Goal: Task Accomplishment & Management: Manage account settings

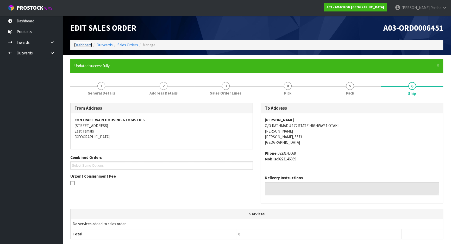
click at [84, 46] on link "Dashboard" at bounding box center [83, 44] width 18 height 5
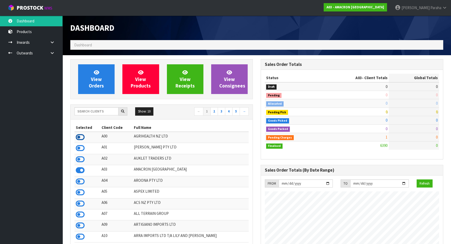
scroll to position [343, 190]
click at [91, 112] on input "text" at bounding box center [96, 111] width 44 height 8
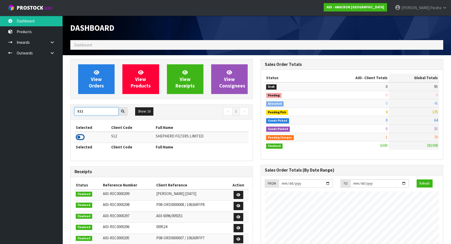
type input "S12"
click at [80, 137] on icon at bounding box center [80, 137] width 9 height 8
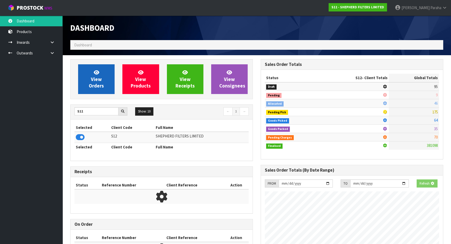
scroll to position [351, 190]
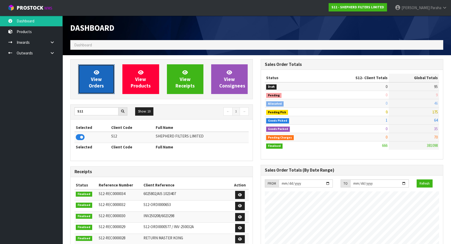
click at [88, 82] on link "View Orders" at bounding box center [96, 79] width 36 height 30
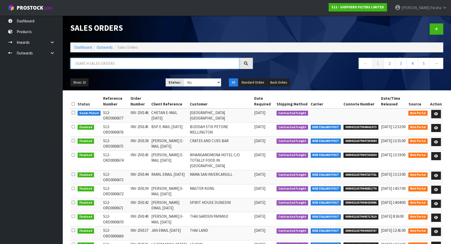
click at [90, 64] on input "text" at bounding box center [154, 63] width 169 height 11
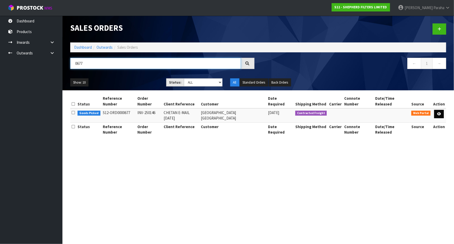
type input "0677"
click at [442, 114] on link at bounding box center [439, 114] width 10 height 8
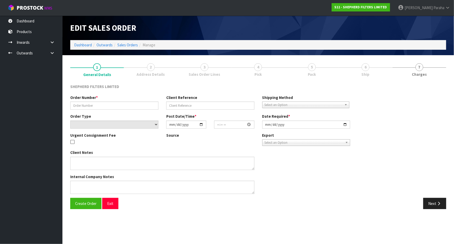
type input "INV-250146"
type input "CHETAN E-MAIL [DATE]"
select select "number:0"
type input "[DATE]"
type input "17:18:00.000"
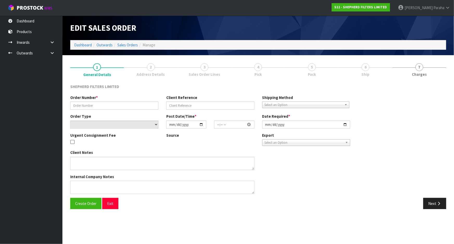
type input "[DATE]"
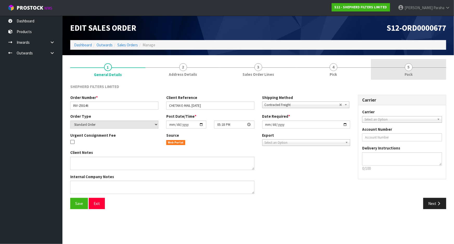
click at [406, 66] on span "5" at bounding box center [409, 67] width 8 height 8
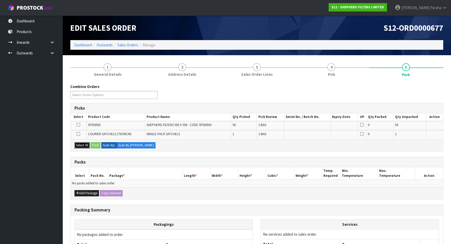
click at [86, 144] on button "Select All" at bounding box center [81, 145] width 15 height 6
click at [90, 193] on button "Add Package" at bounding box center [86, 193] width 24 height 6
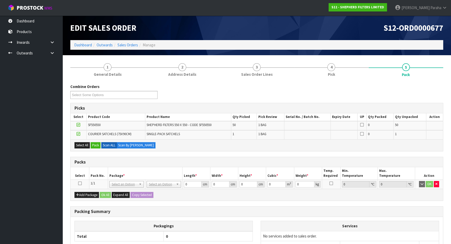
click at [81, 183] on icon at bounding box center [80, 183] width 4 height 0
click at [98, 148] on button "Pack" at bounding box center [96, 145] width 10 height 6
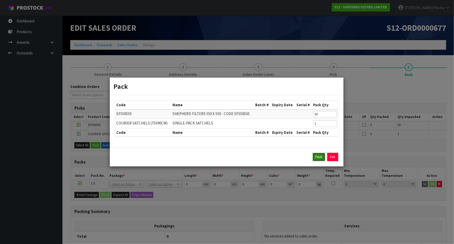
click at [321, 160] on button "Pack" at bounding box center [319, 157] width 12 height 8
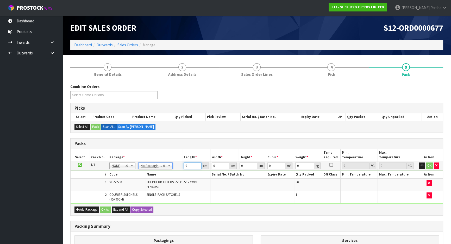
click at [191, 165] on input "0" at bounding box center [192, 165] width 18 height 7
type input "56"
type input "28"
type input "2"
type input "0.003136"
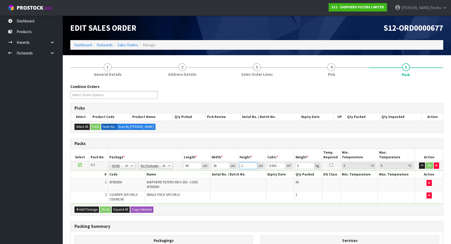
type input "28"
type input "0.043904"
type input "28"
type input "3"
click at [419, 162] on button "button" at bounding box center [422, 165] width 6 height 6
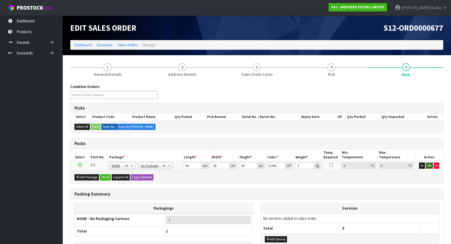
click button "OK" at bounding box center [428, 165] width 7 height 6
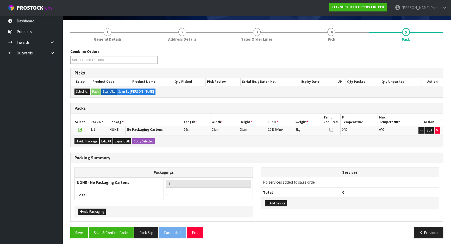
scroll to position [36, 0]
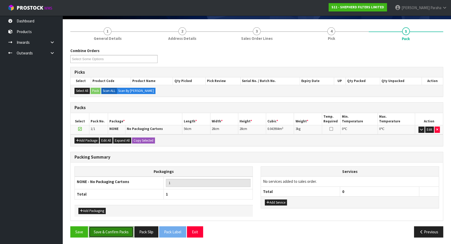
click at [117, 229] on button "Save & Confirm Packs" at bounding box center [111, 231] width 45 height 11
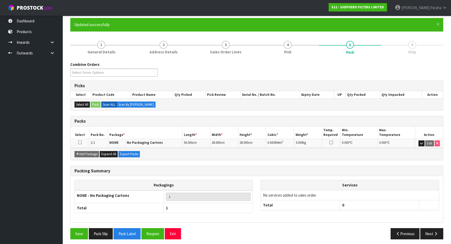
scroll to position [43, 0]
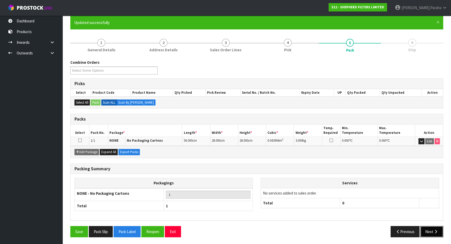
click at [437, 228] on button "Next" at bounding box center [431, 231] width 23 height 11
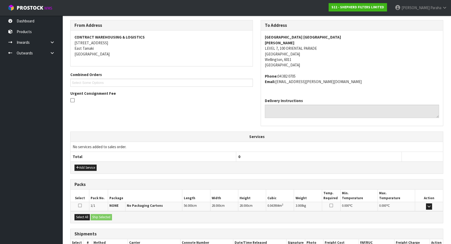
scroll to position [117, 0]
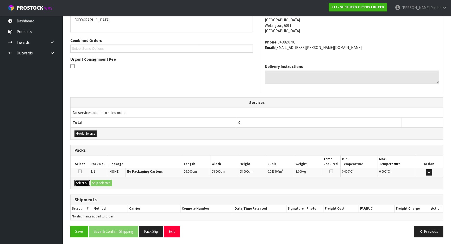
click at [83, 181] on button "Select All" at bounding box center [81, 183] width 15 height 6
click at [95, 180] on button "Ship Selected" at bounding box center [101, 183] width 21 height 6
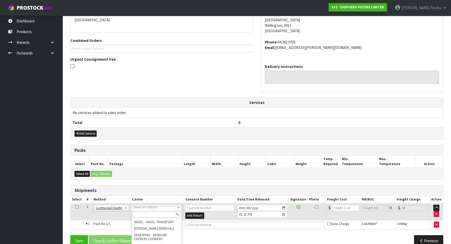
click at [169, 212] on input "text" at bounding box center [156, 214] width 48 height 7
type input "nzp"
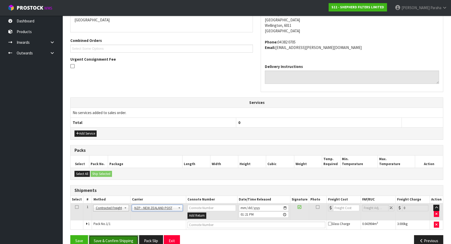
click at [111, 238] on button "Save & Confirm Shipping" at bounding box center [113, 240] width 49 height 11
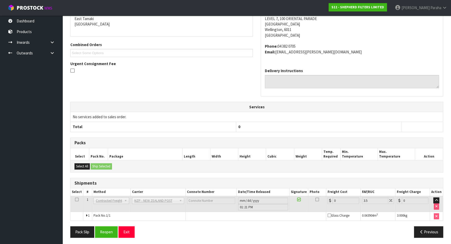
scroll to position [119, 0]
click at [424, 229] on button "Previous" at bounding box center [428, 231] width 29 height 11
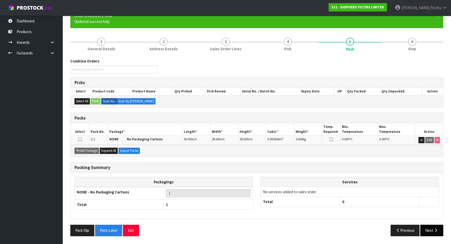
scroll to position [49, 0]
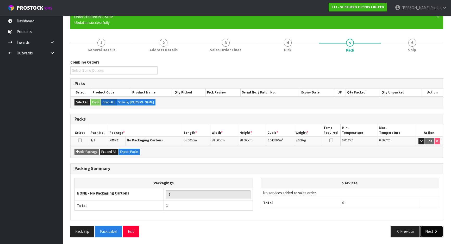
click at [435, 231] on icon "button" at bounding box center [435, 231] width 5 height 4
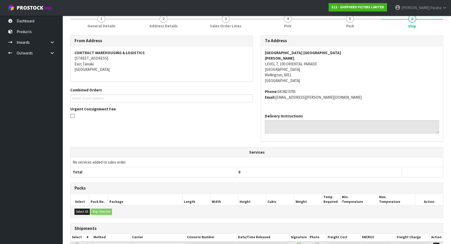
scroll to position [119, 0]
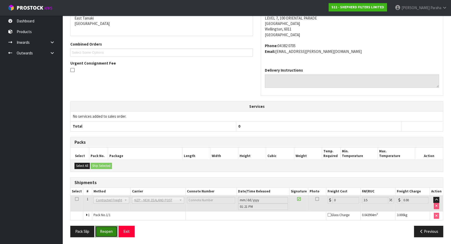
click at [109, 233] on button "Reopen" at bounding box center [106, 231] width 23 height 11
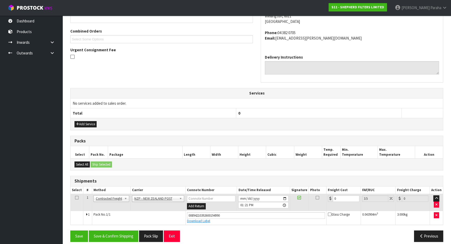
scroll to position [131, 0]
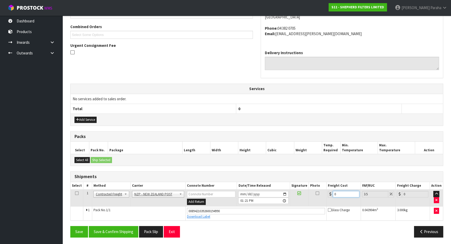
click at [341, 193] on input "0" at bounding box center [346, 194] width 27 height 7
type input "8"
type input "8.28"
type input "8.4"
type input "8.69"
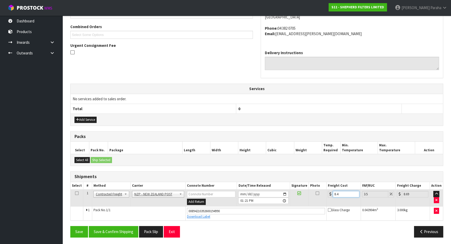
type input "8.45"
type input "8.75"
type input "8.45"
click at [122, 233] on button "Save & Confirm Shipping" at bounding box center [113, 231] width 49 height 11
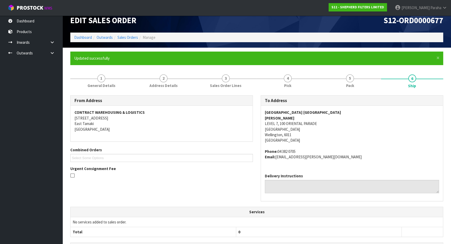
scroll to position [0, 0]
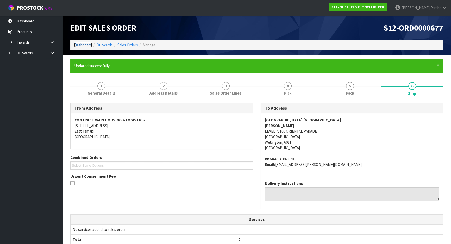
click at [78, 43] on link "Dashboard" at bounding box center [83, 44] width 18 height 5
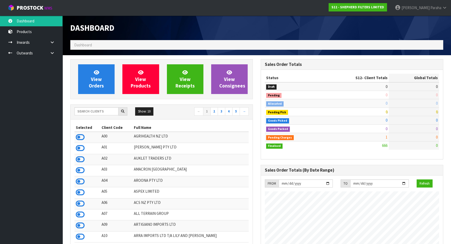
scroll to position [351, 190]
click at [97, 113] on input "text" at bounding box center [96, 111] width 44 height 8
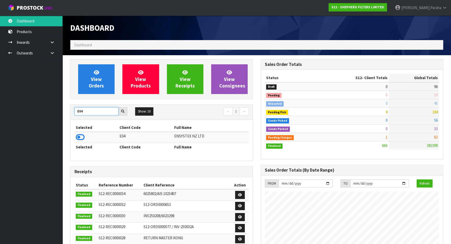
type input "E04"
click at [81, 133] on icon at bounding box center [80, 137] width 9 height 8
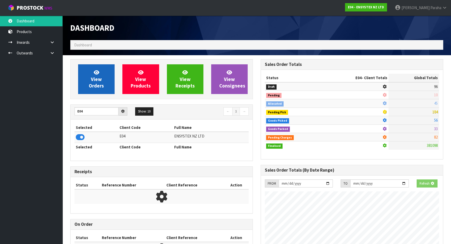
scroll to position [405, 190]
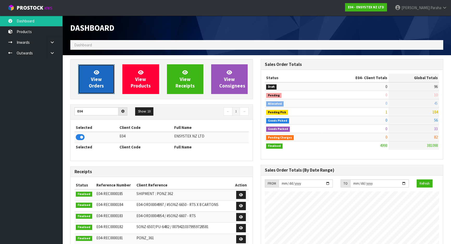
click at [93, 88] on span "View Orders" at bounding box center [96, 79] width 15 height 20
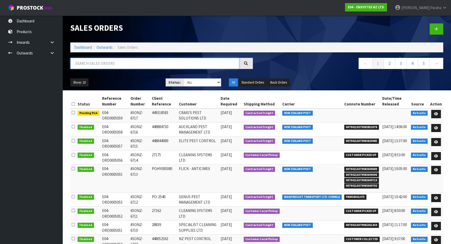
click at [114, 61] on input "text" at bounding box center [154, 63] width 169 height 11
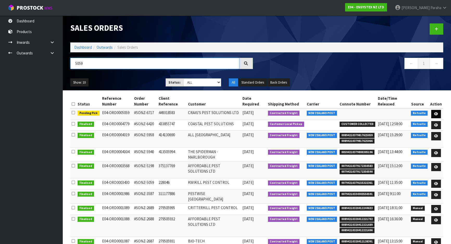
type input "5059"
click at [435, 115] on icon at bounding box center [436, 113] width 4 height 3
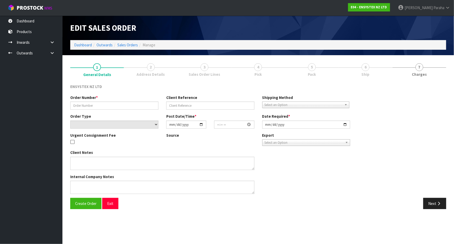
type input "#SONZ-6717"
type input "449318583"
select select "number:0"
type input "[DATE]"
type input "12:15:20.000"
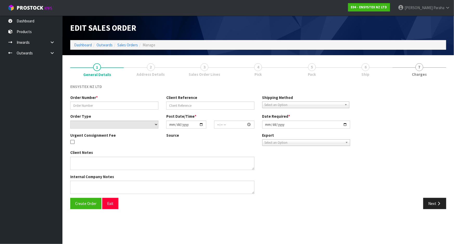
type input "[DATE]"
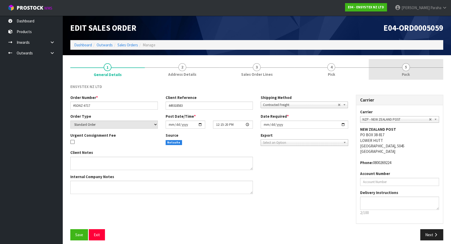
click at [402, 69] on link "5 Pack" at bounding box center [405, 69] width 74 height 21
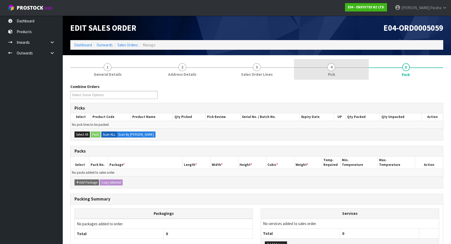
click at [329, 66] on span "4" at bounding box center [331, 67] width 8 height 8
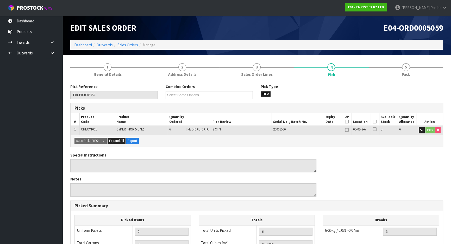
click at [373, 122] on icon at bounding box center [375, 122] width 4 height 0
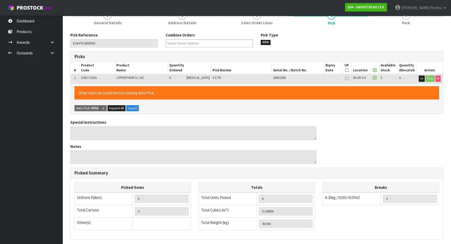
scroll to position [118, 0]
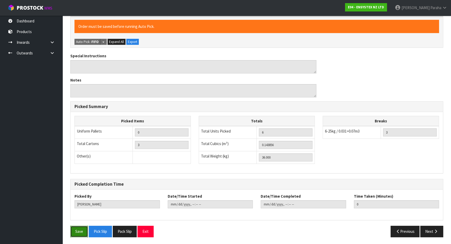
click at [79, 235] on button "Save" at bounding box center [79, 231] width 18 height 11
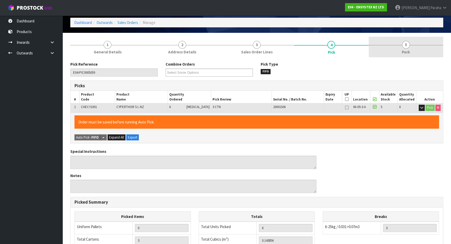
scroll to position [0, 0]
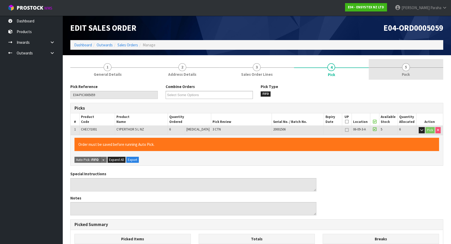
click at [405, 66] on span "5" at bounding box center [406, 67] width 8 height 8
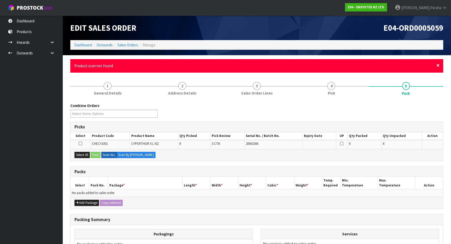
click at [438, 64] on span "×" at bounding box center [437, 65] width 3 height 7
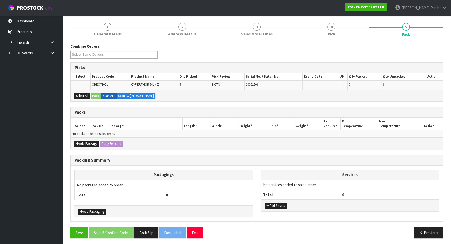
scroll to position [41, 0]
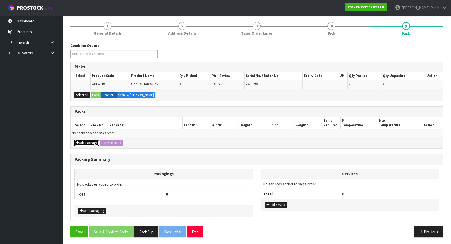
click at [84, 143] on button "Add Package" at bounding box center [86, 143] width 24 height 6
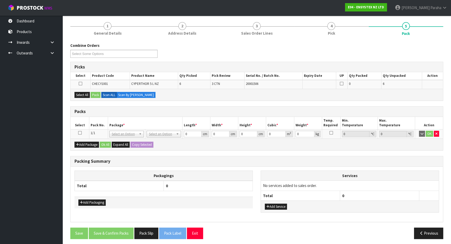
click at [80, 133] on icon at bounding box center [80, 133] width 4 height 0
click at [82, 96] on button "Select All" at bounding box center [81, 95] width 15 height 6
click at [92, 95] on button "Pack" at bounding box center [96, 95] width 10 height 6
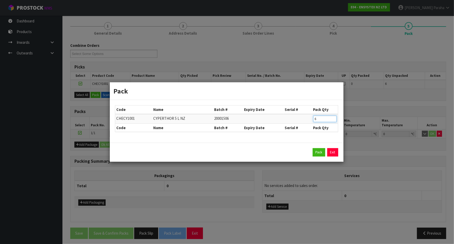
drag, startPoint x: 320, startPoint y: 118, endPoint x: 303, endPoint y: 115, distance: 17.2
click at [303, 115] on tr "CHECY1001 CYPERTHOR 5 L NZ 20001506 6" at bounding box center [226, 119] width 223 height 10
type input "2"
click at [318, 155] on button "Pack" at bounding box center [319, 152] width 12 height 8
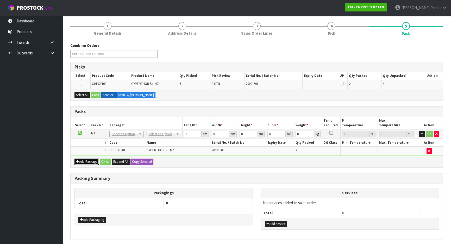
click at [93, 161] on button "Add Package" at bounding box center [86, 161] width 24 height 6
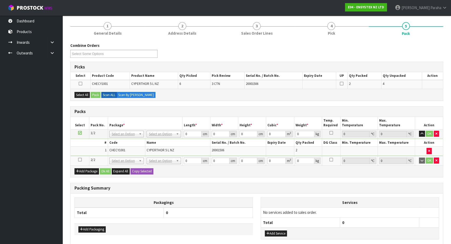
click at [79, 160] on icon at bounding box center [80, 160] width 4 height 0
click at [82, 96] on button "Select All" at bounding box center [81, 95] width 15 height 6
click at [95, 95] on button "Pack" at bounding box center [96, 95] width 10 height 6
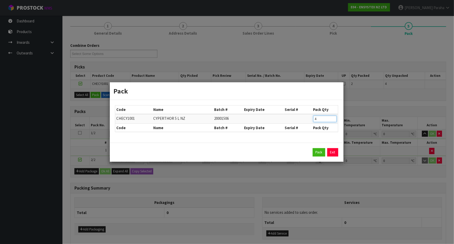
click at [322, 119] on input "4" at bounding box center [324, 119] width 23 height 7
type input "2"
click at [317, 151] on button "Pack" at bounding box center [319, 152] width 12 height 8
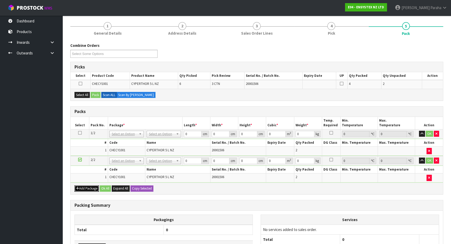
click at [91, 187] on button "Add Package" at bounding box center [86, 188] width 24 height 6
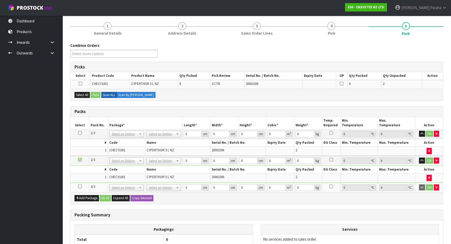
click at [79, 186] on icon at bounding box center [80, 186] width 4 height 0
click at [84, 93] on button "Select All" at bounding box center [81, 95] width 15 height 6
click at [94, 94] on button "Pack" at bounding box center [96, 95] width 10 height 6
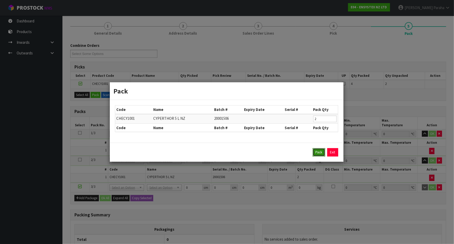
click at [316, 151] on button "Pack" at bounding box center [319, 152] width 12 height 8
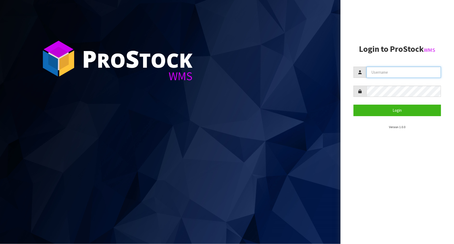
click at [400, 71] on input "text" at bounding box center [404, 72] width 74 height 11
type input "[PERSON_NAME]"
click at [354, 105] on button "Login" at bounding box center [397, 110] width 87 height 11
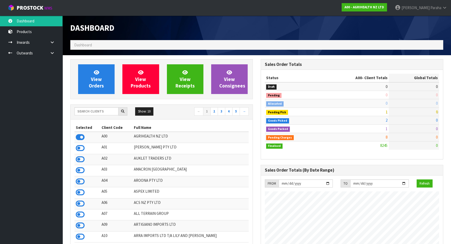
scroll to position [393, 190]
click at [89, 109] on input "text" at bounding box center [96, 111] width 44 height 8
click at [101, 110] on input "text" at bounding box center [96, 111] width 44 height 8
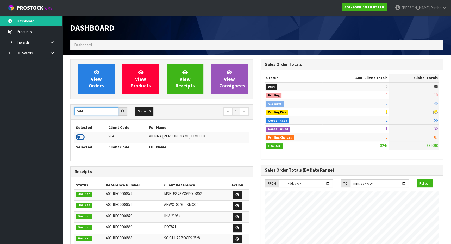
type input "V04"
click at [83, 138] on icon at bounding box center [80, 137] width 9 height 8
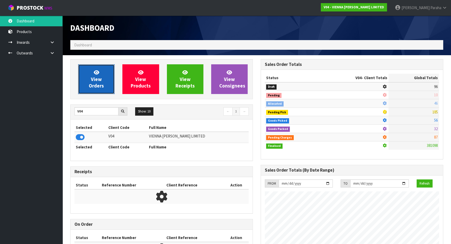
scroll to position [410, 190]
click at [97, 88] on span "View Orders" at bounding box center [96, 79] width 15 height 20
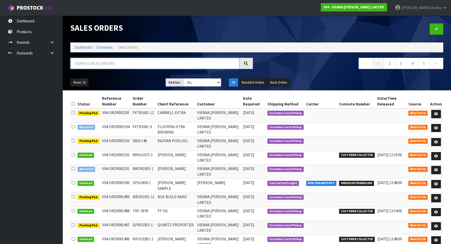
click at [112, 62] on input "text" at bounding box center [154, 63] width 169 height 11
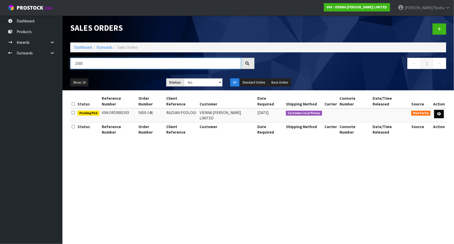
type input "1503"
click at [440, 110] on link at bounding box center [439, 114] width 10 height 8
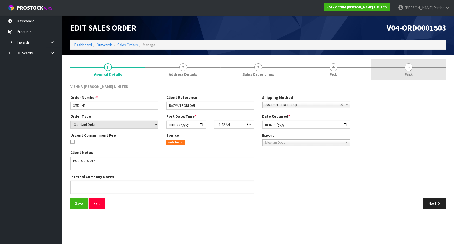
click at [411, 66] on span "5" at bounding box center [409, 67] width 8 height 8
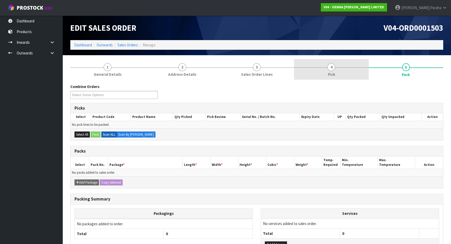
click at [333, 68] on span "4" at bounding box center [331, 67] width 8 height 8
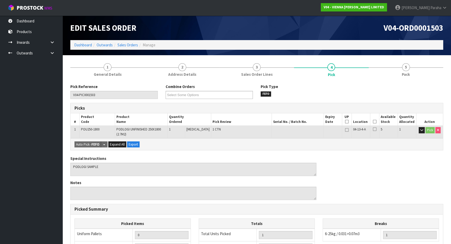
click at [373, 122] on icon at bounding box center [375, 122] width 4 height 0
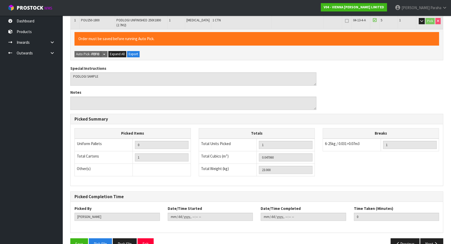
scroll to position [121, 0]
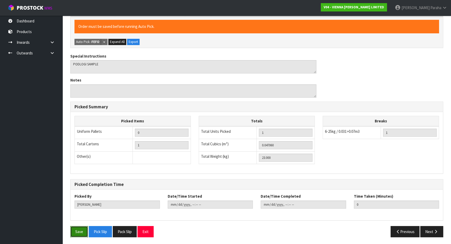
click at [85, 228] on button "Save" at bounding box center [79, 231] width 18 height 11
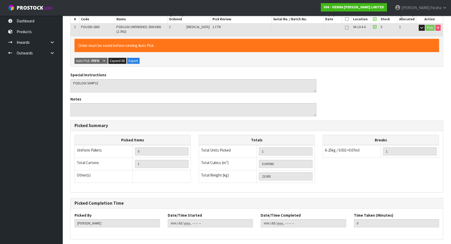
scroll to position [0, 0]
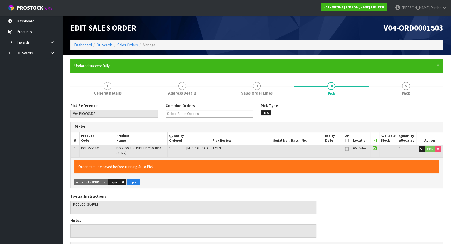
type input "Polly Paraha"
type input "2025-09-15T13:33:23"
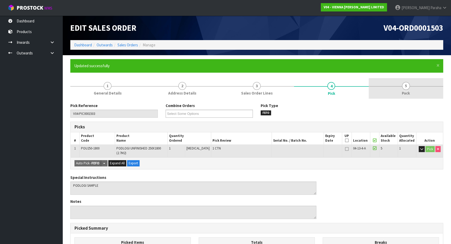
click at [402, 83] on span "5" at bounding box center [406, 86] width 8 height 8
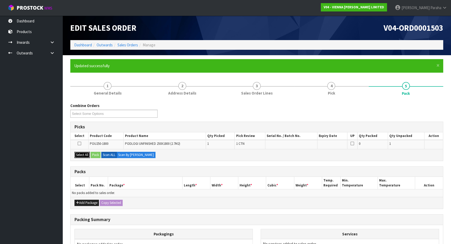
click at [80, 155] on button "Select All" at bounding box center [81, 155] width 15 height 6
click at [96, 154] on button "Pack" at bounding box center [96, 155] width 10 height 6
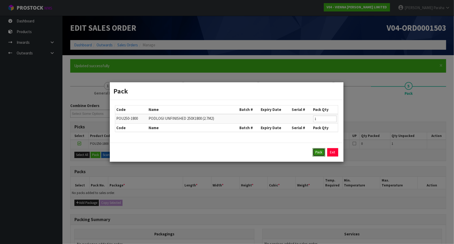
click at [317, 154] on button "Pack" at bounding box center [319, 152] width 12 height 8
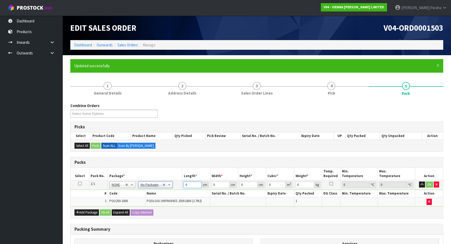
click at [190, 184] on input "0" at bounding box center [192, 184] width 18 height 7
type input "1"
type input "0.000001"
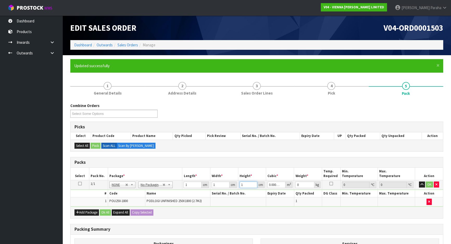
type input "1"
type input "22"
click at [429, 185] on button "OK" at bounding box center [428, 184] width 7 height 6
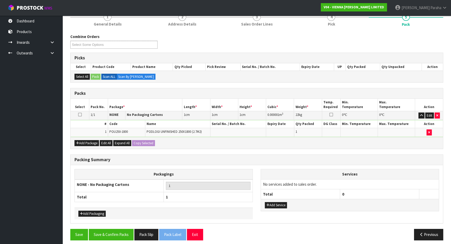
scroll to position [72, 0]
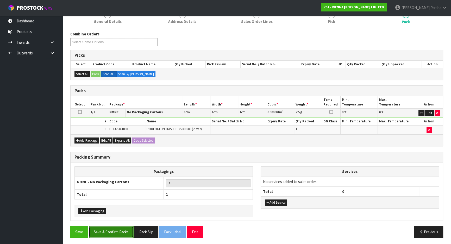
click at [116, 229] on button "Save & Confirm Packs" at bounding box center [111, 231] width 45 height 11
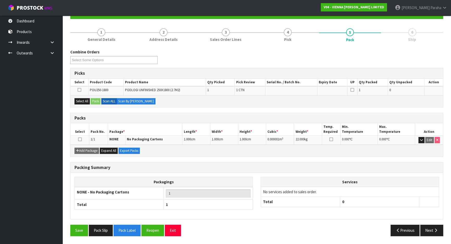
scroll to position [0, 0]
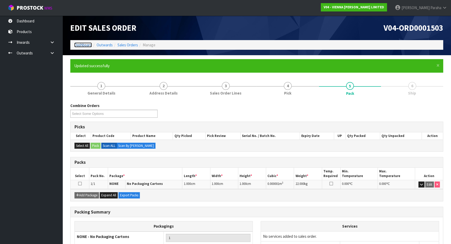
click at [84, 43] on link "Dashboard" at bounding box center [83, 44] width 18 height 5
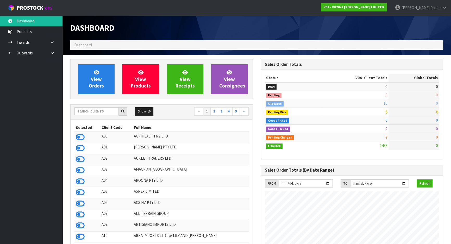
scroll to position [393, 190]
click at [100, 111] on input "text" at bounding box center [96, 111] width 44 height 8
click at [90, 112] on input "text" at bounding box center [96, 111] width 44 height 8
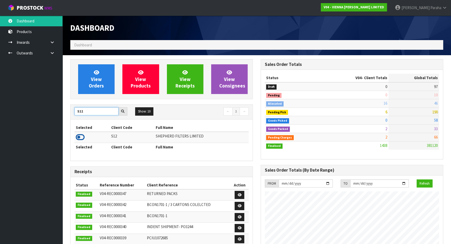
type input "S12"
click at [82, 138] on icon at bounding box center [80, 137] width 9 height 8
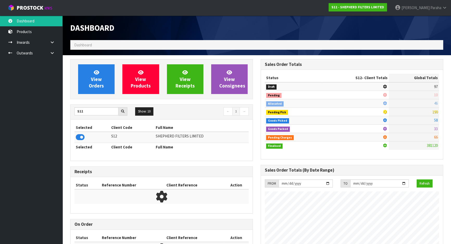
scroll to position [351, 190]
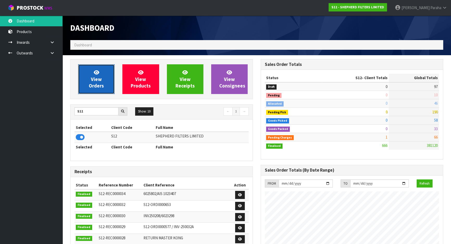
click at [93, 91] on link "View Orders" at bounding box center [96, 79] width 36 height 30
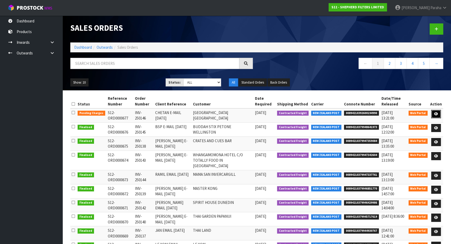
click at [437, 115] on icon at bounding box center [436, 113] width 4 height 3
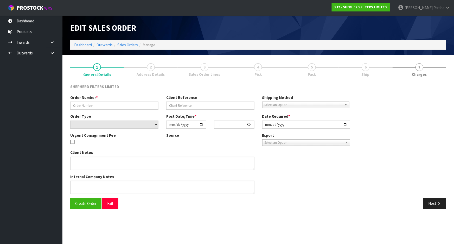
type input "INV-250146"
type input "CHETAN E-MAIL [DATE]"
select select "number:0"
type input "[DATE]"
type input "17:18:00.000"
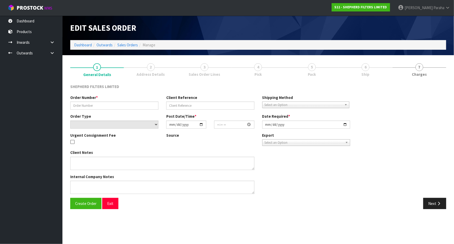
type input "[DATE]"
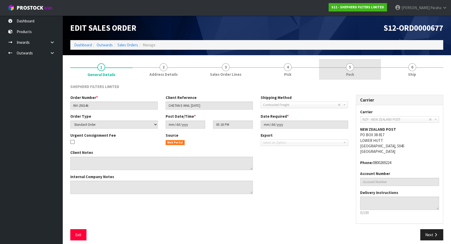
click at [352, 67] on span "5" at bounding box center [350, 67] width 8 height 8
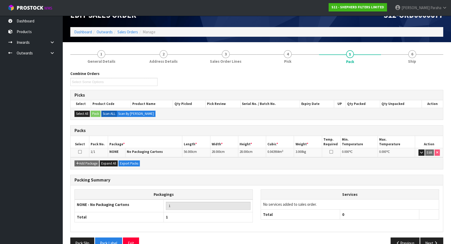
scroll to position [24, 0]
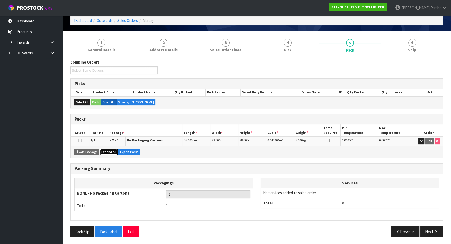
click at [113, 150] on span "Expand All" at bounding box center [108, 152] width 15 height 4
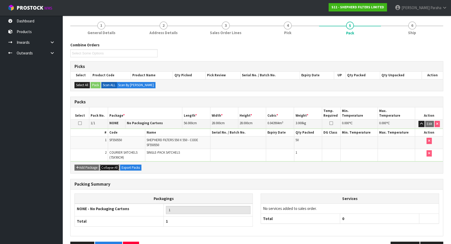
scroll to position [57, 0]
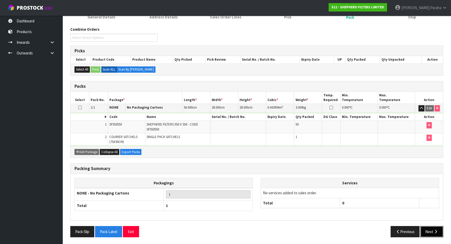
click at [432, 230] on button "Next" at bounding box center [431, 231] width 23 height 11
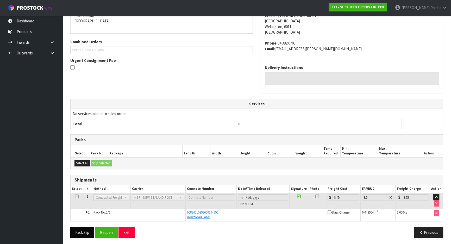
scroll to position [98, 0]
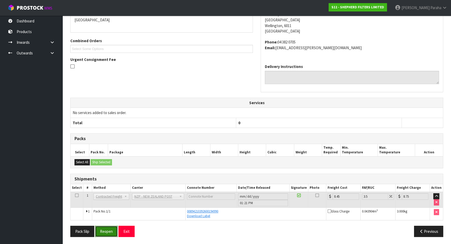
click at [105, 231] on button "Reopen" at bounding box center [106, 231] width 23 height 11
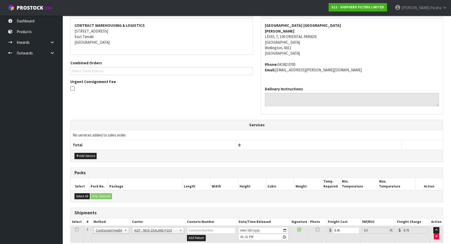
scroll to position [131, 0]
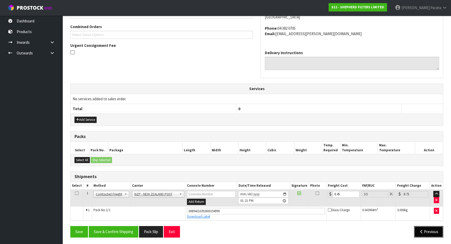
click at [431, 232] on button "Previous" at bounding box center [428, 231] width 29 height 11
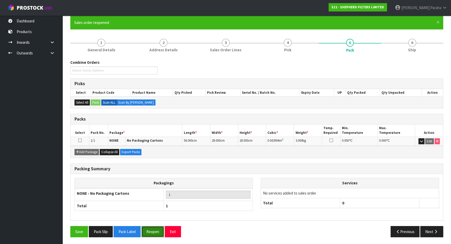
click at [152, 230] on button "Reopen" at bounding box center [152, 231] width 23 height 11
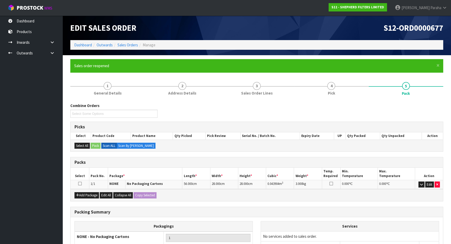
click at [79, 184] on icon at bounding box center [80, 183] width 4 height 0
click at [106, 193] on button "Edit All" at bounding box center [106, 195] width 13 height 6
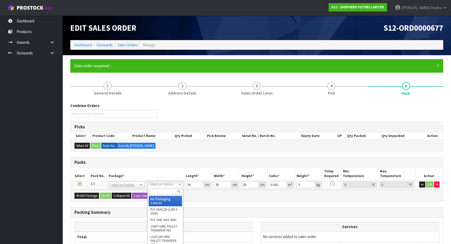
click at [169, 189] on input "text" at bounding box center [165, 191] width 33 height 7
type input "CLI"
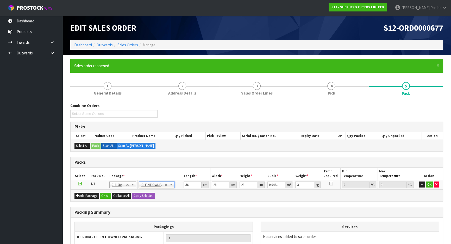
type input "0"
type input "3.01"
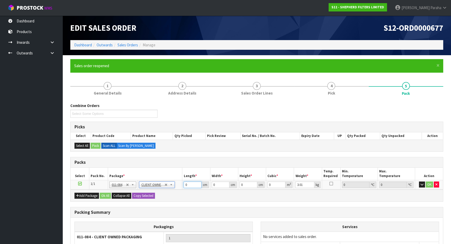
drag, startPoint x: 188, startPoint y: 183, endPoint x: 181, endPoint y: 183, distance: 7.1
click at [181, 183] on tr "1/1 NONE 007-001 007-002 007-004 007-009 007-013 007-014 007-015 007-017 007-01…" at bounding box center [257, 184] width 372 height 9
type input "56"
type input "28"
type input "2"
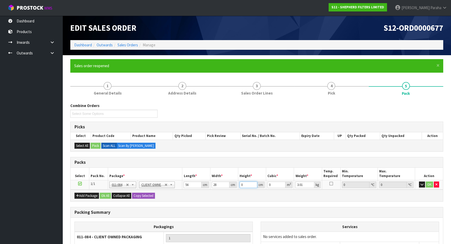
type input "0.003136"
type input "28"
type input "0.043904"
type input "28"
type input "3"
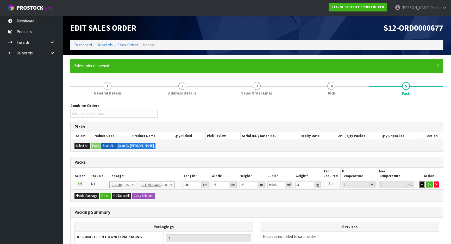
click at [419, 181] on button "button" at bounding box center [422, 184] width 6 height 6
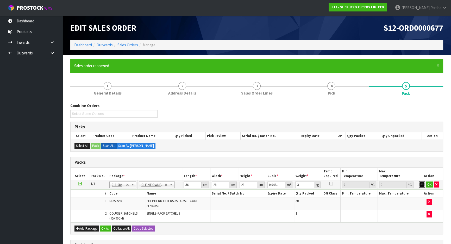
click at [419, 181] on button "button" at bounding box center [422, 184] width 6 height 6
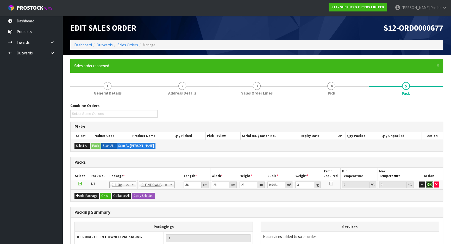
click button "OK" at bounding box center [428, 184] width 7 height 6
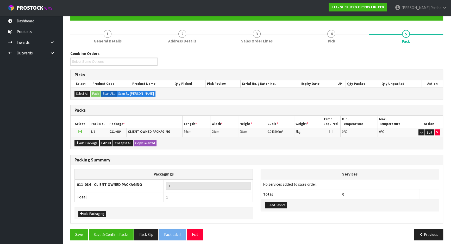
scroll to position [55, 0]
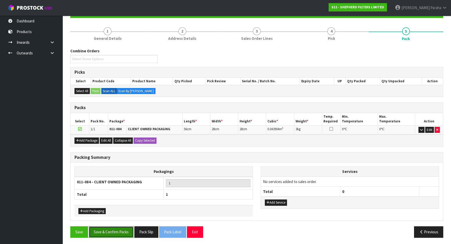
click at [116, 229] on button "Save & Confirm Packs" at bounding box center [111, 231] width 45 height 11
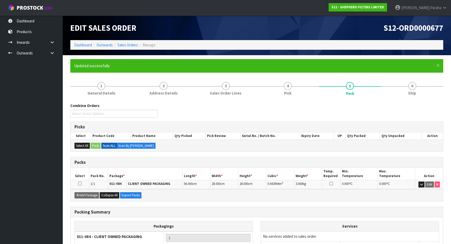
scroll to position [43, 0]
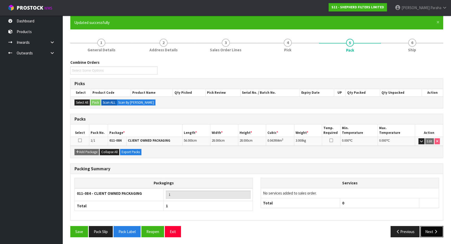
click at [437, 230] on icon "button" at bounding box center [435, 232] width 5 height 4
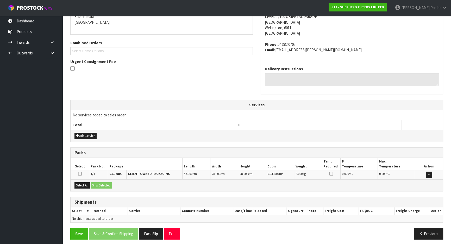
scroll to position [117, 0]
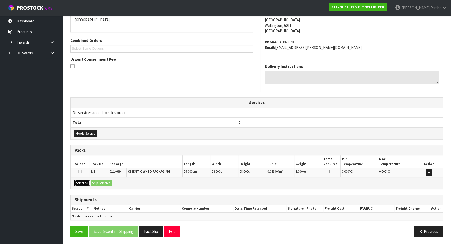
click at [78, 181] on button "Select All" at bounding box center [81, 183] width 15 height 6
click at [101, 182] on button "Ship Selected" at bounding box center [101, 183] width 21 height 6
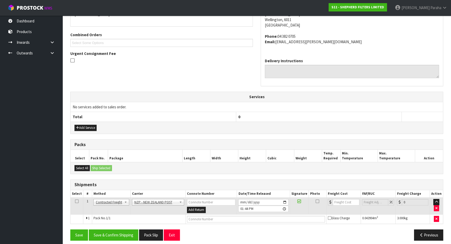
scroll to position [126, 0]
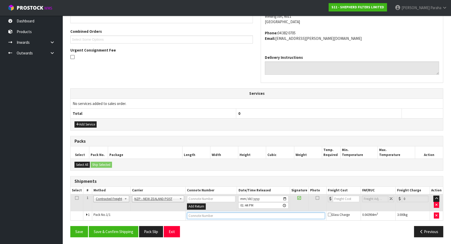
click at [219, 216] on input "text" at bounding box center [256, 215] width 138 height 7
type input "00894210392600194990"
click at [70, 226] on button "Save" at bounding box center [79, 231] width 18 height 11
click at [341, 197] on input "0" at bounding box center [346, 198] width 27 height 7
type input "8"
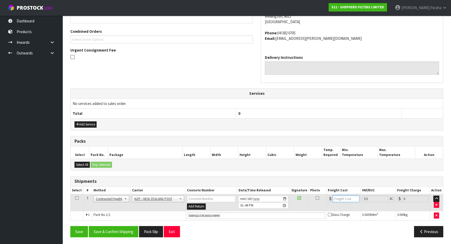
type input "8.28"
type input "8.4"
type input "8.69"
type input "8.45"
type input "8.75"
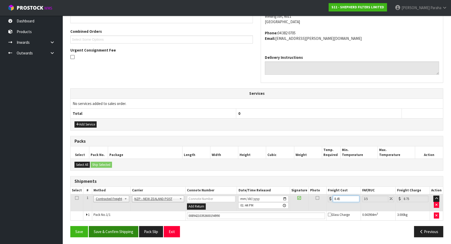
type input "8.45"
click at [127, 229] on button "Save & Confirm Shipping" at bounding box center [113, 231] width 49 height 11
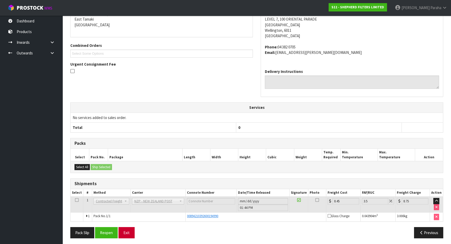
scroll to position [113, 0]
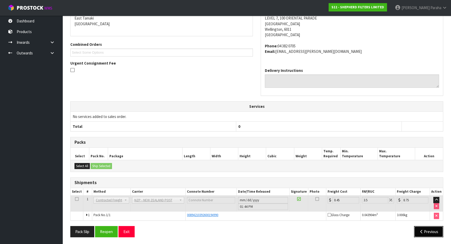
click at [426, 229] on button "Previous" at bounding box center [428, 231] width 29 height 11
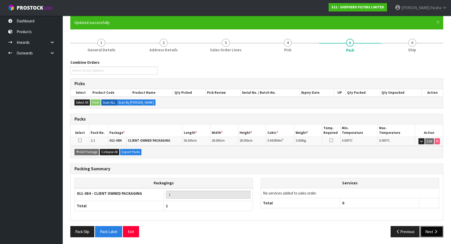
click at [429, 230] on button "Next" at bounding box center [431, 231] width 23 height 11
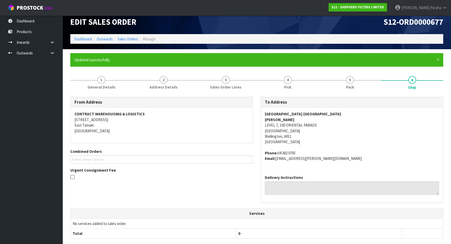
scroll to position [0, 0]
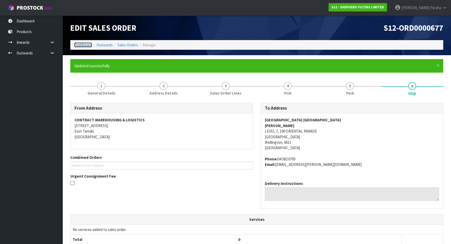
click at [81, 44] on link "Dashboard" at bounding box center [83, 44] width 18 height 5
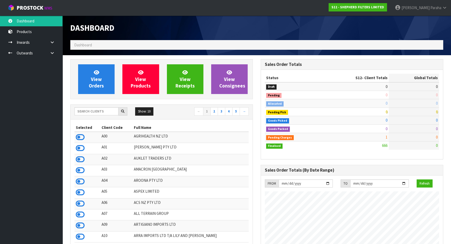
scroll to position [351, 190]
click at [86, 111] on input "text" at bounding box center [96, 111] width 44 height 8
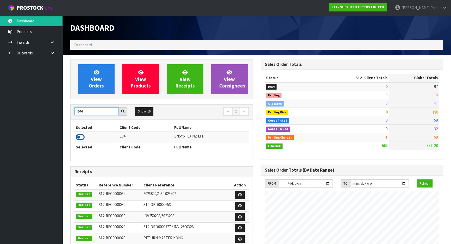
type input "E04"
click at [81, 137] on icon at bounding box center [80, 137] width 9 height 8
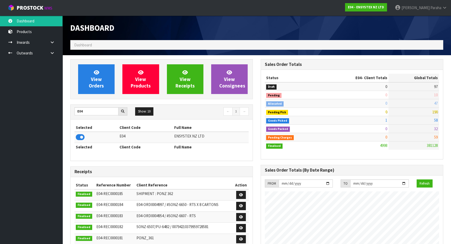
scroll to position [410, 190]
click at [93, 78] on span "View Orders" at bounding box center [96, 79] width 15 height 20
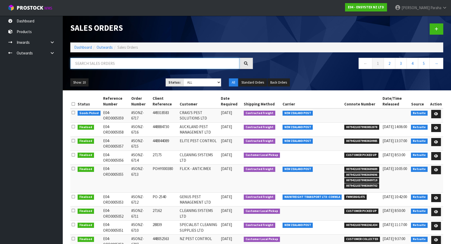
click at [91, 65] on input "text" at bounding box center [154, 63] width 169 height 11
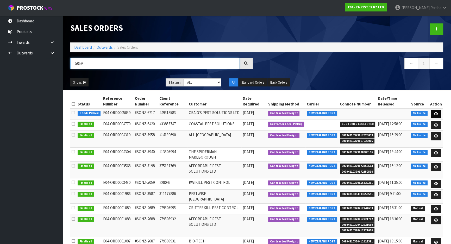
type input "5059"
click at [438, 112] on icon at bounding box center [436, 113] width 4 height 3
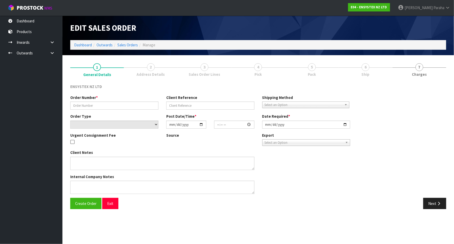
type input "#SONZ-6717"
type input "449318583"
select select "number:0"
type input "[DATE]"
type input "12:15:20.000"
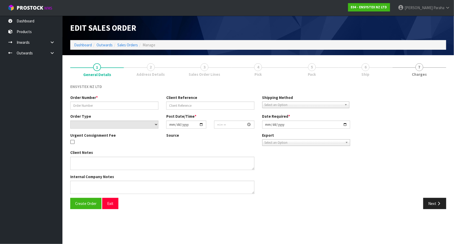
type input "[DATE]"
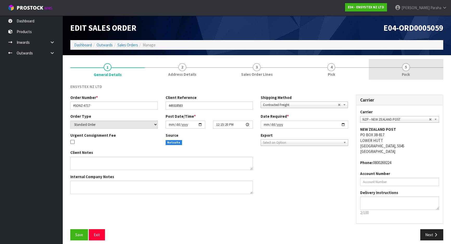
click at [409, 67] on link "5 Pack" at bounding box center [405, 69] width 74 height 21
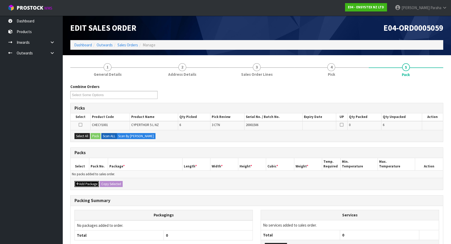
click at [84, 182] on button "Add Package" at bounding box center [86, 184] width 24 height 6
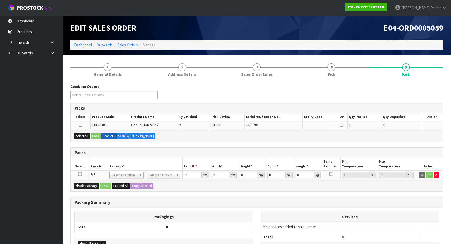
click at [80, 174] on icon at bounding box center [80, 174] width 4 height 0
click at [79, 133] on button "Select All" at bounding box center [81, 136] width 15 height 6
click at [96, 134] on button "Pack" at bounding box center [96, 136] width 10 height 6
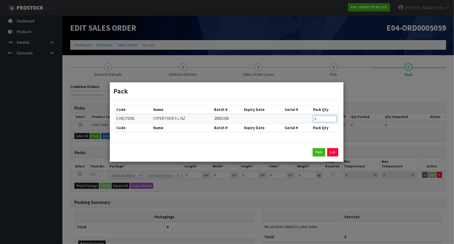
click at [317, 119] on input "6" at bounding box center [324, 119] width 23 height 7
type input "2"
click at [319, 157] on div "Pack Exit" at bounding box center [227, 152] width 234 height 19
click at [319, 153] on button "Pack" at bounding box center [319, 152] width 12 height 8
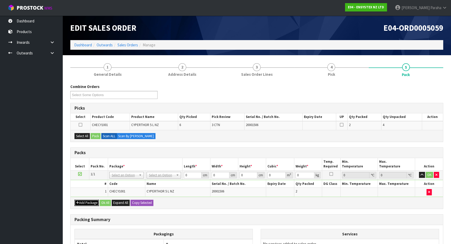
click at [79, 202] on button "Add Package" at bounding box center [86, 203] width 24 height 6
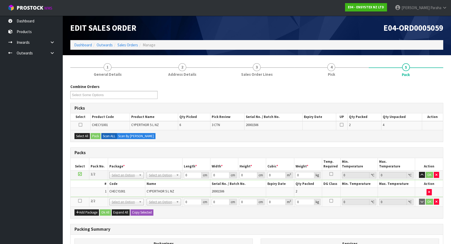
click at [78, 198] on td at bounding box center [80, 201] width 19 height 9
click at [78, 201] on icon at bounding box center [80, 201] width 4 height 0
click at [83, 137] on button "Select All" at bounding box center [81, 136] width 15 height 6
click at [95, 136] on button "Pack" at bounding box center [96, 136] width 10 height 6
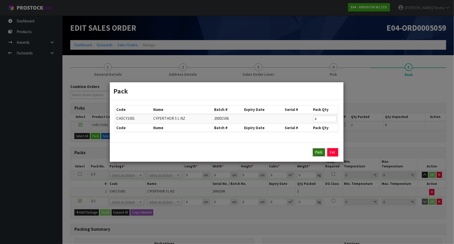
click at [320, 155] on button "Pack" at bounding box center [319, 152] width 12 height 8
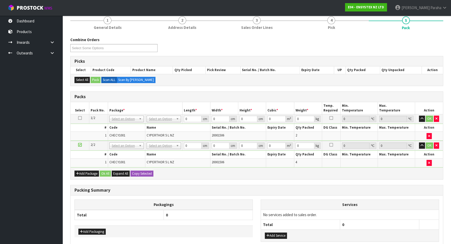
scroll to position [47, 0]
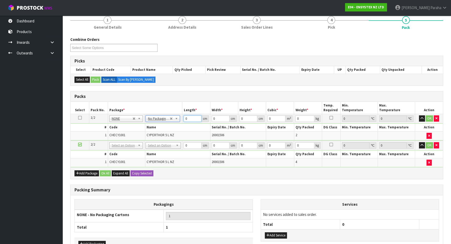
click at [189, 119] on input "0" at bounding box center [192, 118] width 18 height 7
type input "35"
type input "26"
type input "2"
type input "0.00182"
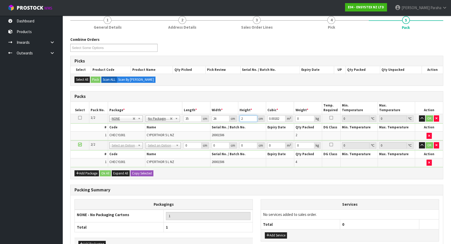
type input "28"
type input "0.02548"
type input "28"
type input "12"
click at [419, 115] on button "button" at bounding box center [422, 118] width 6 height 6
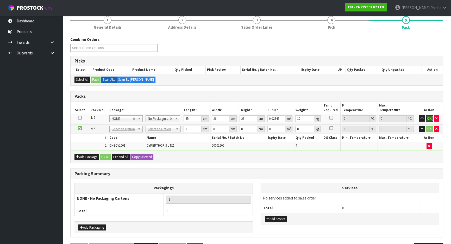
click button "OK" at bounding box center [428, 118] width 7 height 6
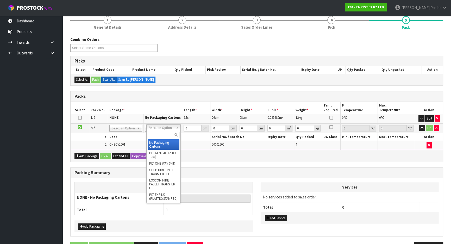
click at [169, 134] on input "text" at bounding box center [164, 135] width 32 height 7
type input "CTN9"
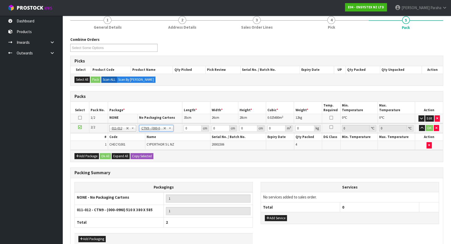
type input "51"
type input "38"
type input "58.5"
type input "0.113373"
type input "24.2"
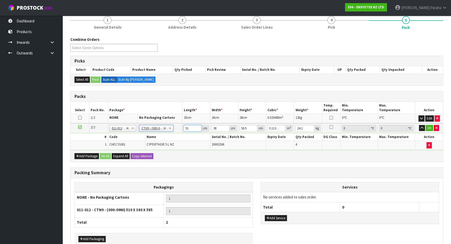
click at [189, 127] on input "51" at bounding box center [192, 128] width 18 height 7
type input "5"
type input "0.011115"
type input "0"
type input "4"
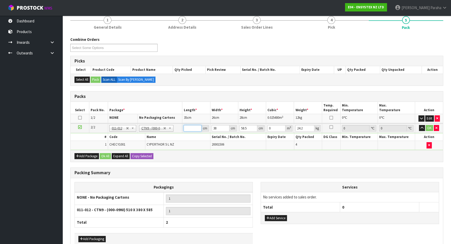
type input "0.008892"
type input "42"
type input "0.093366"
type input "42"
type input "4"
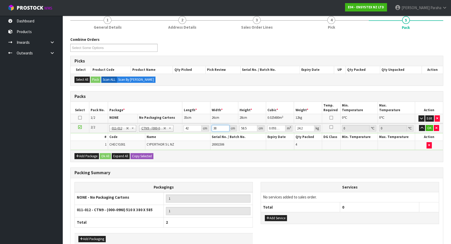
type input "0.009828"
type input "40"
type input "0.09828"
type input "40"
type input "3"
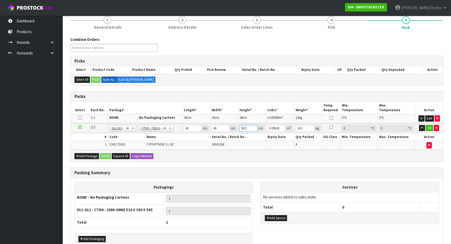
type input "0.00504"
type input "30"
type input "0.0504"
type input "30"
type input "24"
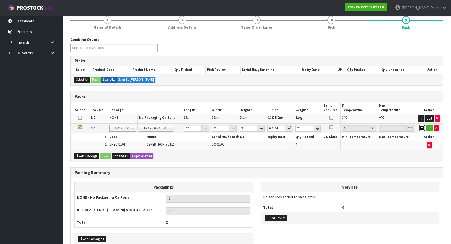
click at [419, 125] on button "button" at bounding box center [422, 128] width 6 height 6
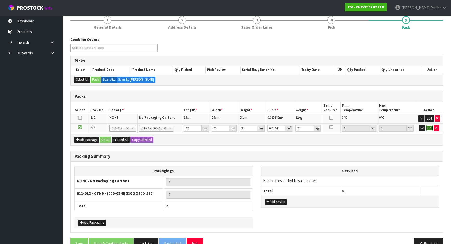
click button "OK" at bounding box center [428, 128] width 7 height 6
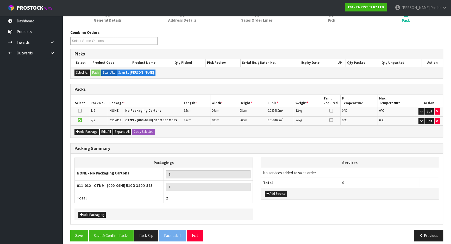
scroll to position [58, 0]
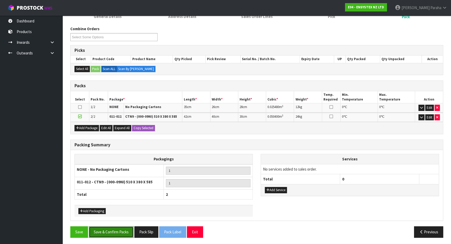
click at [113, 232] on button "Save & Confirm Packs" at bounding box center [111, 231] width 45 height 11
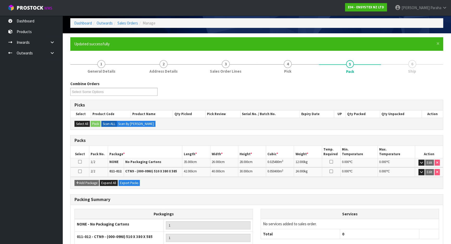
scroll to position [65, 0]
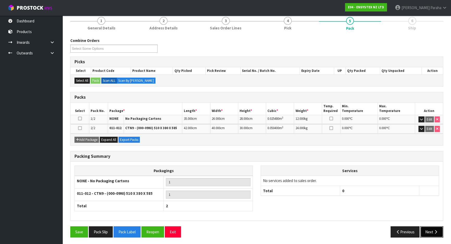
click at [436, 227] on button "Next" at bounding box center [431, 231] width 23 height 11
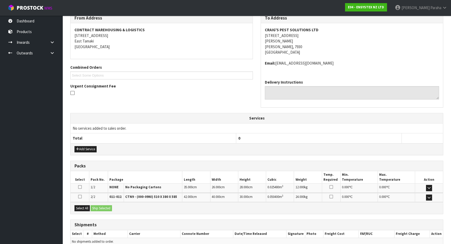
scroll to position [115, 0]
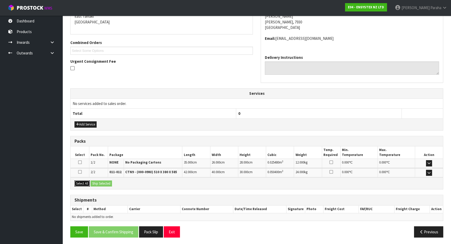
click at [83, 182] on button "Select All" at bounding box center [81, 183] width 15 height 6
click at [97, 182] on button "Ship Selected" at bounding box center [101, 183] width 21 height 6
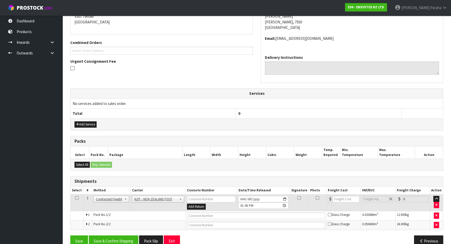
scroll to position [124, 0]
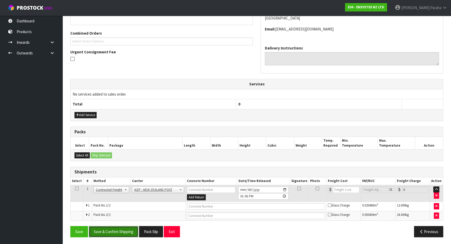
click at [121, 234] on button "Save & Confirm Shipping" at bounding box center [113, 231] width 49 height 11
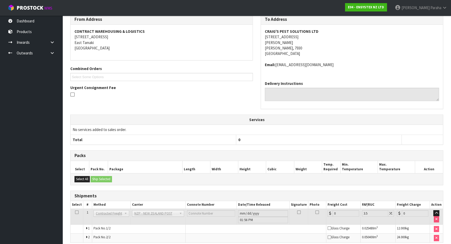
scroll to position [116, 0]
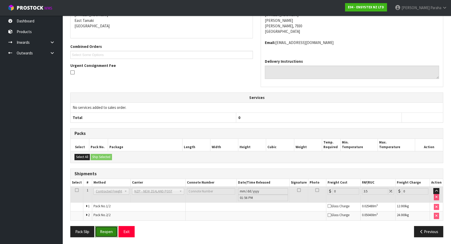
click at [108, 234] on button "Reopen" at bounding box center [106, 231] width 23 height 11
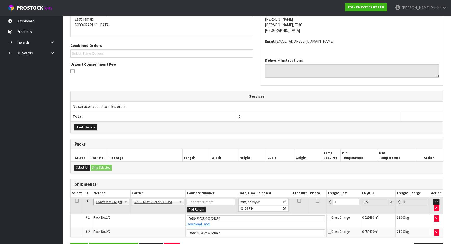
scroll to position [129, 0]
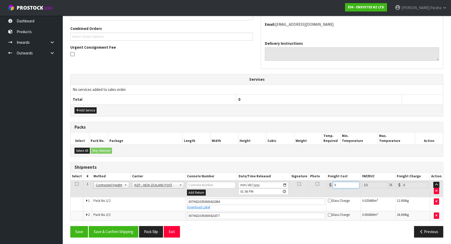
click at [343, 184] on input "0" at bounding box center [346, 185] width 27 height 7
type input "4"
type input "4.14"
type input "48"
type input "49.68"
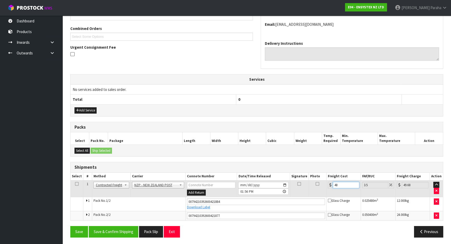
type input "48.9"
type input "50.61"
type input "48.99"
type input "50.7"
type input "48.99"
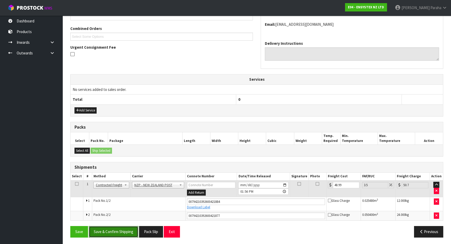
click at [112, 232] on button "Save & Confirm Shipping" at bounding box center [113, 231] width 49 height 11
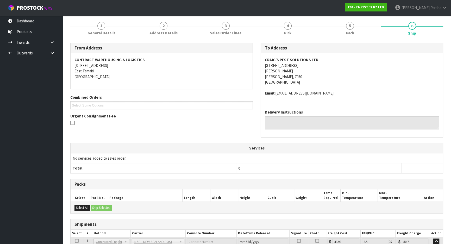
scroll to position [0, 0]
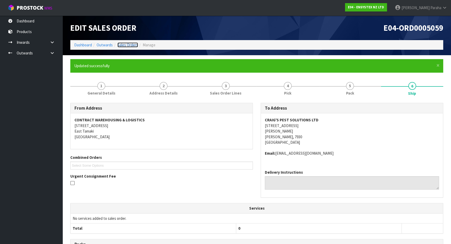
click at [118, 45] on link "Sales Orders" at bounding box center [127, 44] width 21 height 5
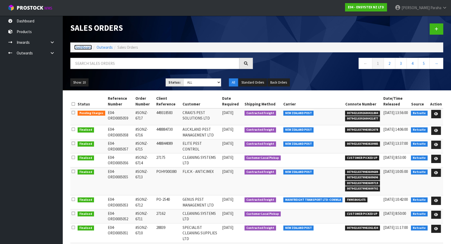
click at [79, 49] on link "Dashboard" at bounding box center [83, 47] width 18 height 5
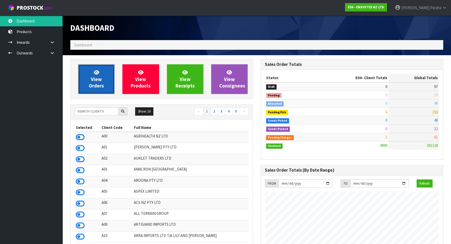
click at [101, 87] on span "View Orders" at bounding box center [96, 79] width 15 height 20
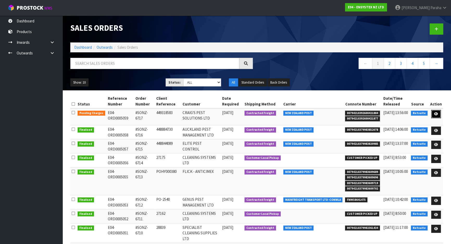
click at [437, 113] on icon at bounding box center [436, 113] width 4 height 3
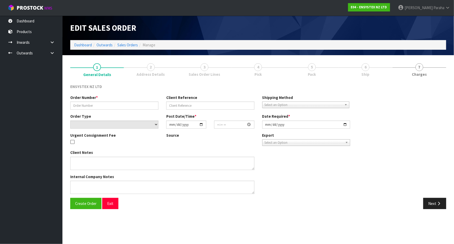
type input "#SONZ-6717"
type input "449318583"
select select "number:0"
type input "[DATE]"
type input "12:15:20.000"
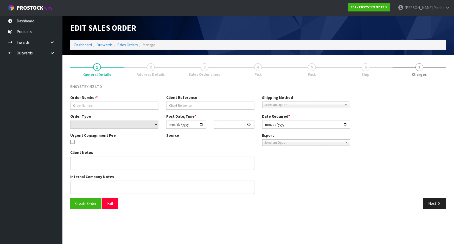
type input "[DATE]"
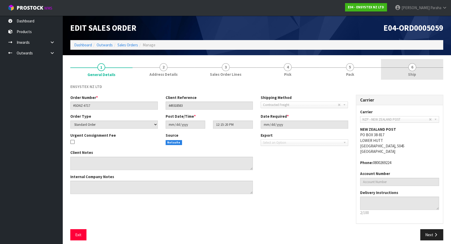
click at [411, 69] on span "6" at bounding box center [412, 67] width 8 height 8
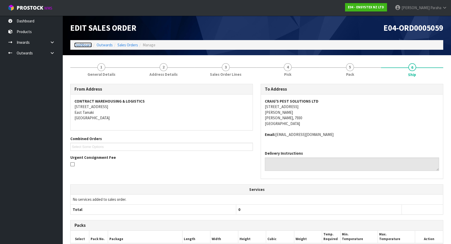
click at [85, 46] on link "Dashboard" at bounding box center [83, 44] width 18 height 5
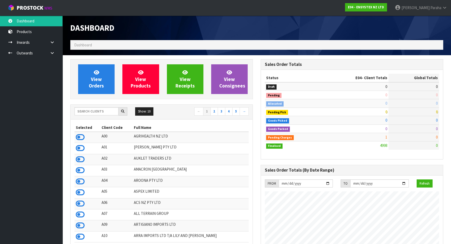
scroll to position [405, 190]
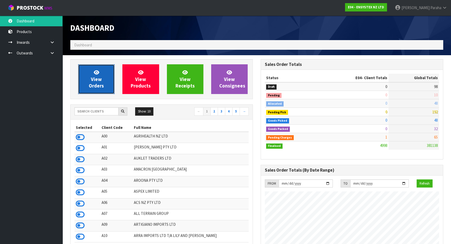
click at [108, 82] on link "View Orders" at bounding box center [96, 79] width 36 height 30
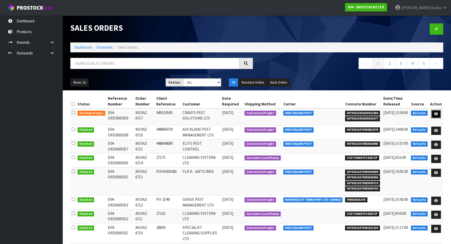
click at [440, 113] on link at bounding box center [436, 114] width 10 height 8
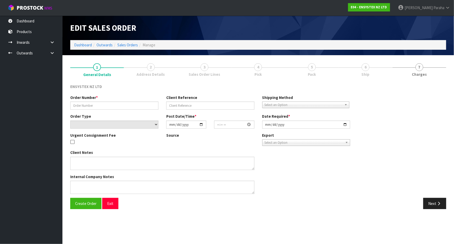
type input "#SONZ-6717"
type input "449318583"
select select "number:0"
type input "[DATE]"
type input "12:15:20.000"
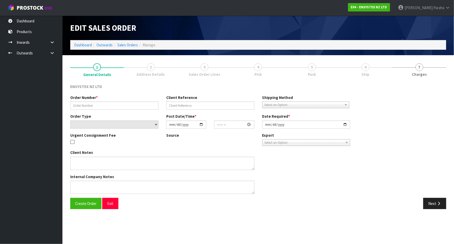
type input "[DATE]"
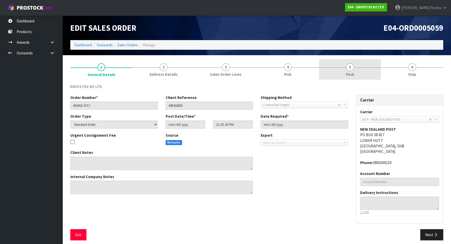
click at [354, 68] on link "5 Pack" at bounding box center [350, 69] width 62 height 21
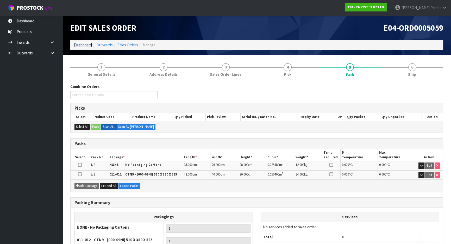
click at [90, 46] on link "Dashboard" at bounding box center [83, 44] width 18 height 5
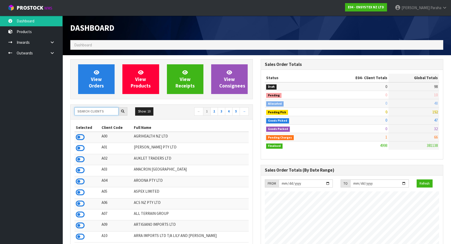
click at [89, 113] on input "text" at bounding box center [96, 111] width 44 height 8
click at [40, 128] on ul "Dashboard Products Categories Serial Numbers Kitsets Packagings Inwards Purchas…" at bounding box center [31, 130] width 62 height 228
click at [101, 112] on input "text" at bounding box center [96, 111] width 44 height 8
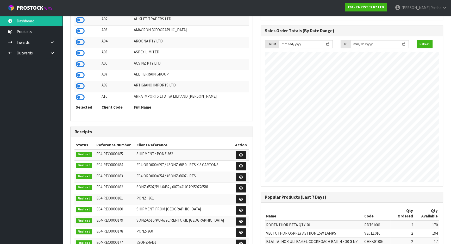
scroll to position [71, 0]
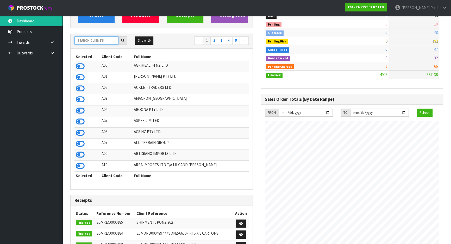
click at [96, 43] on input "text" at bounding box center [96, 40] width 44 height 8
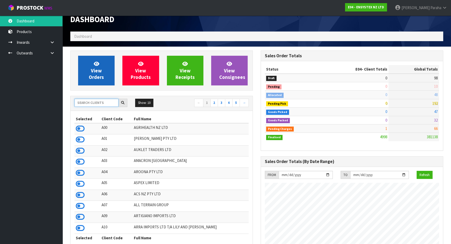
scroll to position [0, 0]
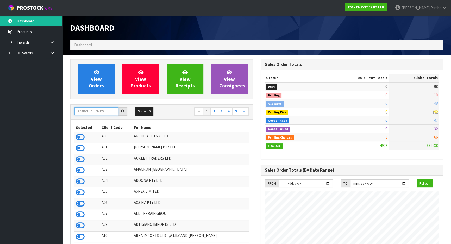
click at [92, 112] on input "text" at bounding box center [96, 111] width 44 height 8
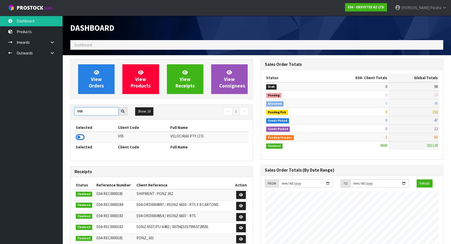
type input "V05"
click at [81, 137] on icon at bounding box center [80, 137] width 9 height 8
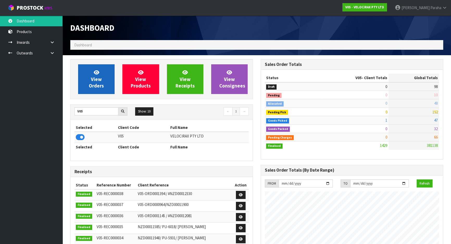
scroll to position [405, 190]
click at [93, 81] on span "View Orders" at bounding box center [96, 79] width 15 height 20
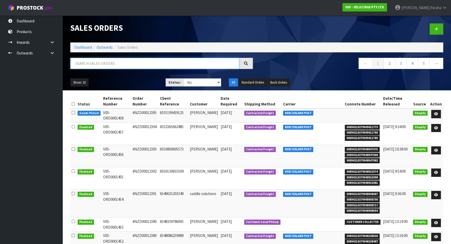
click at [102, 63] on input "text" at bounding box center [154, 63] width 169 height 11
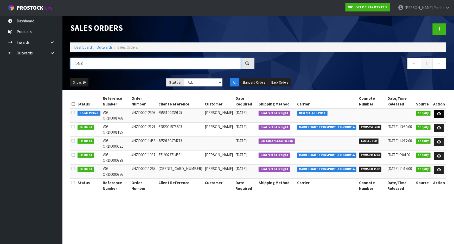
type input "1458"
click at [441, 110] on link at bounding box center [439, 114] width 10 height 8
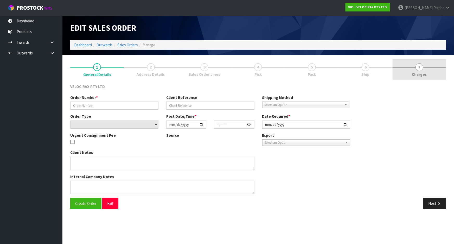
type input "#NZD00012395"
type input "6555199439125"
select select "number:0"
type input "[DATE]"
type input "12:50:58.000"
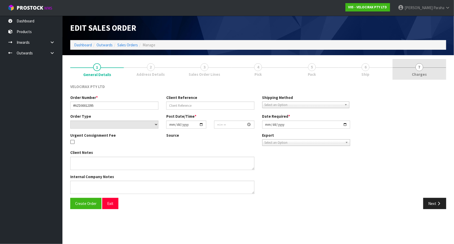
type input "2025-09-16"
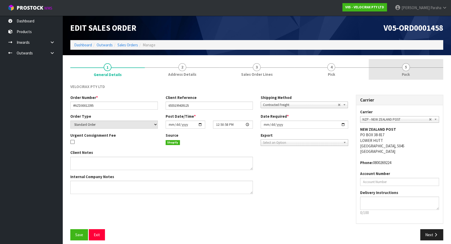
click at [405, 69] on span "5" at bounding box center [406, 67] width 8 height 8
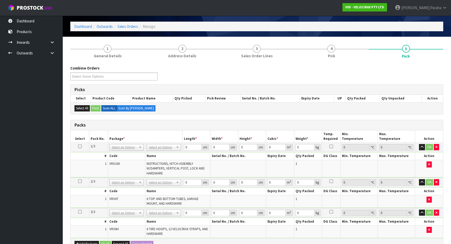
scroll to position [47, 0]
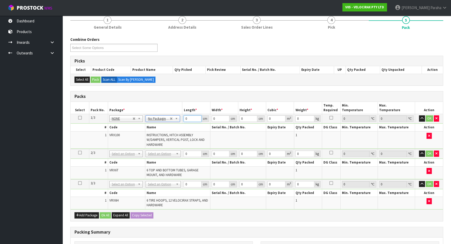
click at [190, 119] on input "0" at bounding box center [192, 118] width 18 height 7
type input "149"
type input "31"
type input "1"
type input "0.004619"
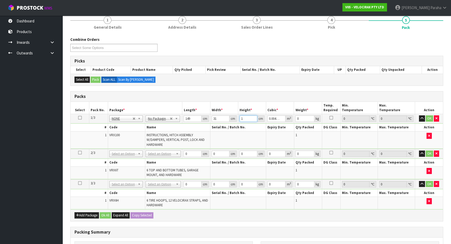
type input "17"
type input "0.078523"
type input "17"
type input "24"
click at [419, 115] on button "button" at bounding box center [422, 118] width 6 height 6
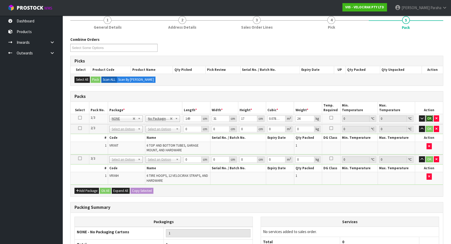
click button "OK" at bounding box center [428, 118] width 7 height 6
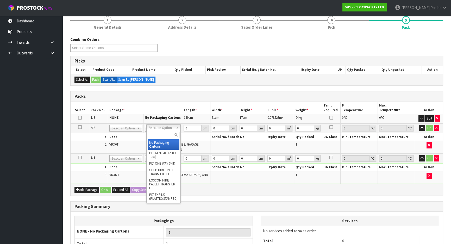
drag, startPoint x: 161, startPoint y: 144, endPoint x: 172, endPoint y: 135, distance: 13.9
type input "2"
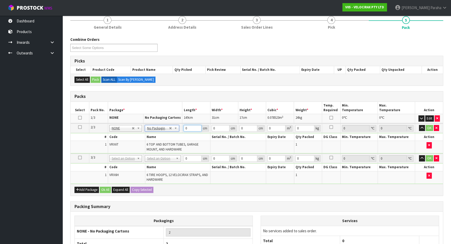
click at [189, 128] on input "0" at bounding box center [192, 128] width 18 height 7
type input "160"
type input "14"
type input "1"
type input "0.00224"
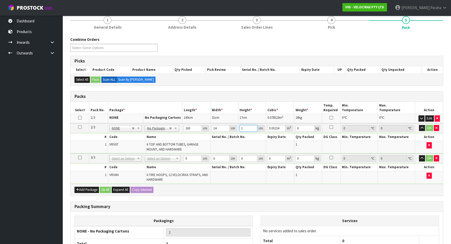
type input "16"
type input "0.03584"
type input "16"
type input "13"
click at [419, 125] on button "button" at bounding box center [422, 128] width 6 height 6
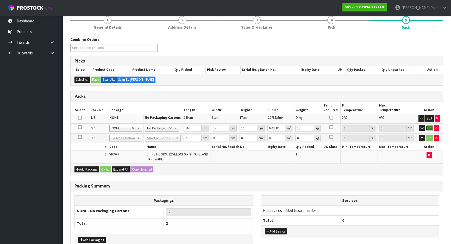
click button "OK" at bounding box center [428, 128] width 7 height 6
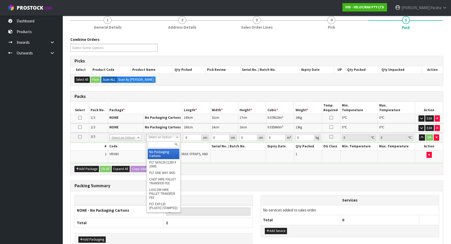
drag, startPoint x: 150, startPoint y: 152, endPoint x: 170, endPoint y: 145, distance: 21.5
type input "3"
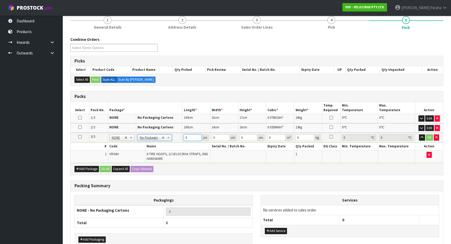
click at [190, 138] on input "0" at bounding box center [192, 137] width 18 height 7
type input "69"
type input "33"
type input "2"
type input "0.004554"
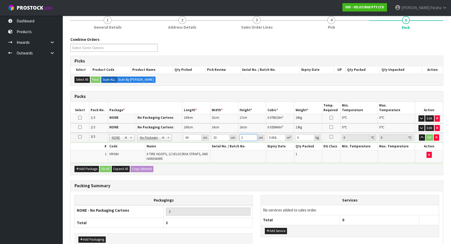
type input "25"
type input "0.056925"
type input "25"
type input "19"
click at [419, 134] on button "button" at bounding box center [422, 137] width 6 height 6
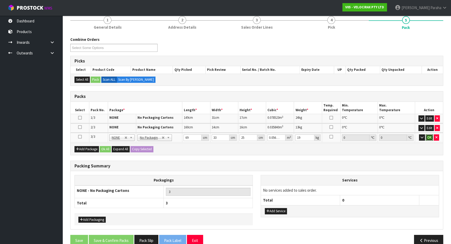
click button "OK" at bounding box center [428, 137] width 7 height 6
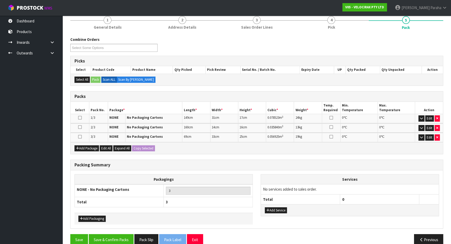
scroll to position [55, 0]
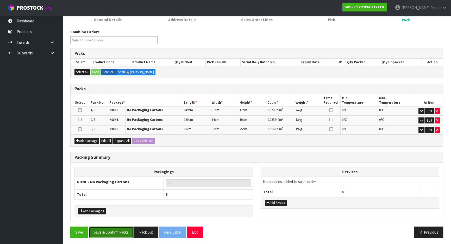
click at [118, 229] on button "Save & Confirm Packs" at bounding box center [111, 231] width 45 height 11
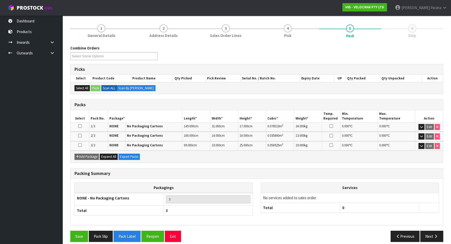
scroll to position [62, 0]
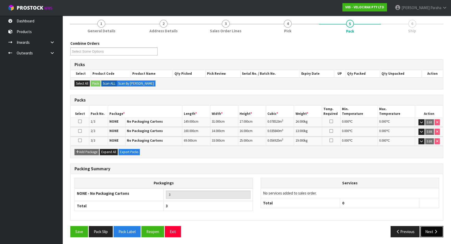
click at [436, 232] on button "Next" at bounding box center [431, 231] width 23 height 11
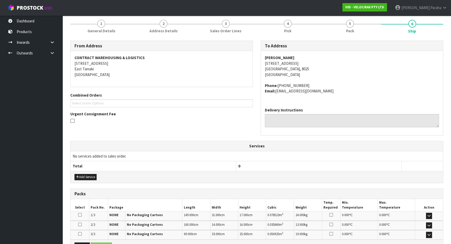
scroll to position [124, 0]
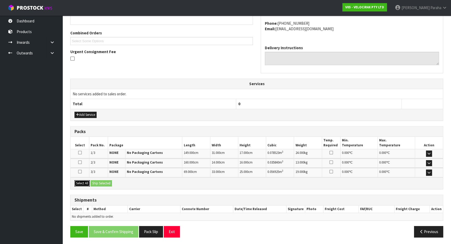
click at [85, 183] on button "Select All" at bounding box center [81, 183] width 15 height 6
click at [98, 182] on button "Ship Selected" at bounding box center [101, 183] width 21 height 6
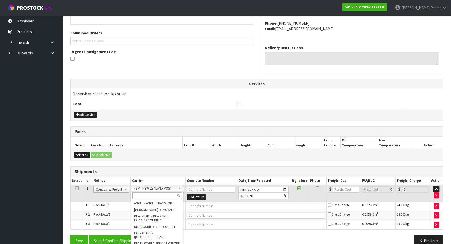
click at [166, 195] on input "text" at bounding box center [157, 195] width 50 height 7
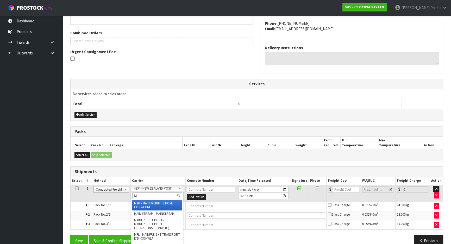
type input "MF"
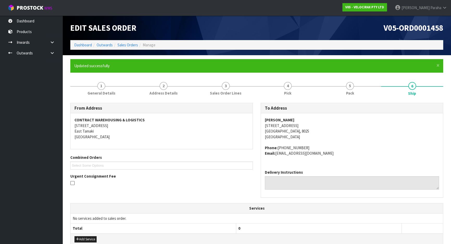
scroll to position [0, 0]
drag, startPoint x: 294, startPoint y: 119, endPoint x: 261, endPoint y: 122, distance: 32.9
click at [261, 122] on div "Nathan Warren 252 Hendersons Rd, Christchurch, 8025 New Zealand Phone: +6421287…" at bounding box center [352, 139] width 182 height 52
copy strong "Nathan Warren"
drag, startPoint x: 298, startPoint y: 125, endPoint x: 263, endPoint y: 127, distance: 36.0
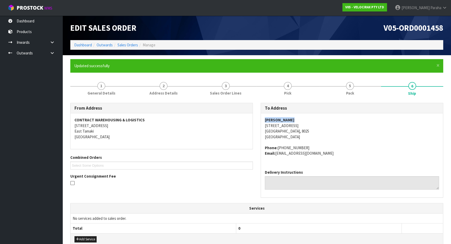
click at [263, 127] on div "Nathan Warren 252 Hendersons Rd, Christchurch, 8025 New Zealand Phone: +6421287…" at bounding box center [352, 139] width 182 height 52
copy address "252 Hendersons Rd,"
click at [314, 132] on address "Nathan Warren 252 Hendersons Rd, Christchurch, 8025 New Zealand" at bounding box center [352, 128] width 174 height 22
drag, startPoint x: 290, startPoint y: 119, endPoint x: 257, endPoint y: 120, distance: 33.3
click at [257, 120] on div "To Address Nathan Warren 252 Hendersons Rd, Christchurch, 8025 New Zealand Phon…" at bounding box center [352, 153] width 190 height 100
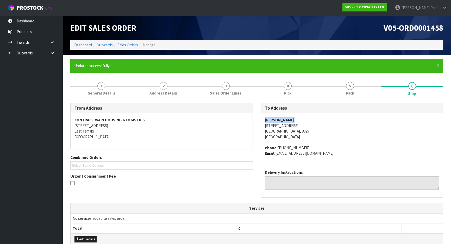
copy strong "Nathan Warren"
click at [293, 146] on address "Phone: +64212874007 Email: nathanroywarren@gmail.com" at bounding box center [352, 150] width 174 height 11
copy address "64212874007"
drag, startPoint x: 324, startPoint y: 152, endPoint x: 276, endPoint y: 152, distance: 48.4
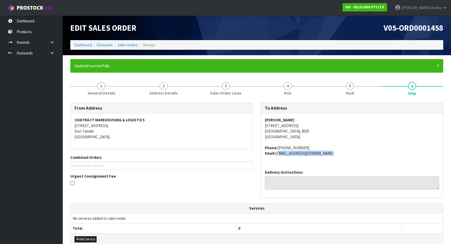
click at [276, 152] on address "Phone: +64212874007 Email: nathanroywarren@gmail.com" at bounding box center [352, 150] width 174 height 11
copy address "nathanroywarren@gmail.com"
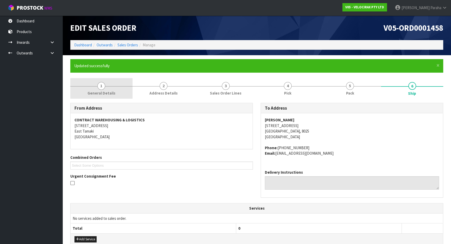
click at [109, 89] on link "1 General Details" at bounding box center [101, 88] width 62 height 21
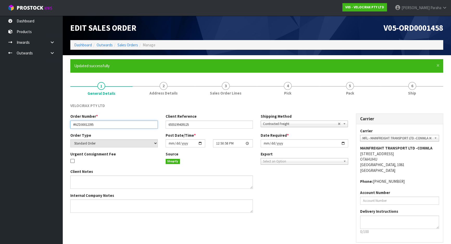
drag, startPoint x: 101, startPoint y: 123, endPoint x: 62, endPoint y: 124, distance: 38.8
click at [62, 124] on section "× Close Updated successfully 1 General Details 2 Address Details 3 Sales Order …" at bounding box center [256, 161] width 388 height 212
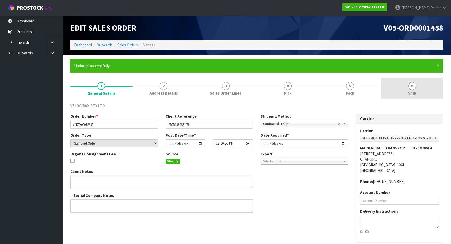
click at [413, 85] on span "6" at bounding box center [412, 86] width 8 height 8
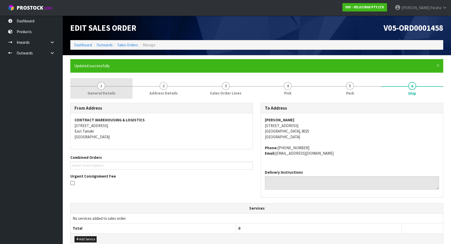
click at [99, 86] on span "1" at bounding box center [101, 86] width 8 height 8
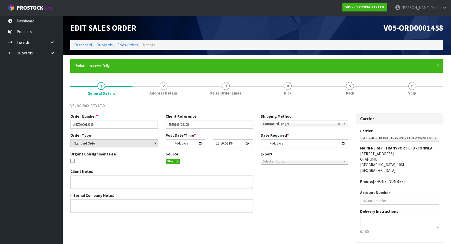
click at [301, 211] on div "Client Notes Internal Company Notes" at bounding box center [208, 193] width 285 height 48
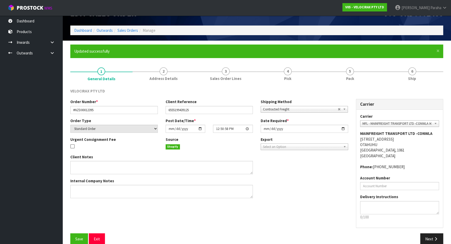
scroll to position [23, 0]
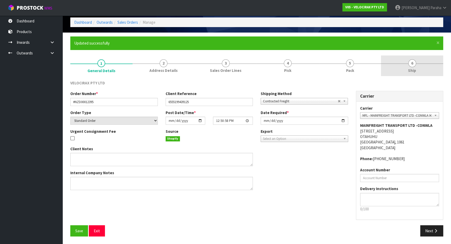
click at [414, 62] on span "6" at bounding box center [412, 63] width 8 height 8
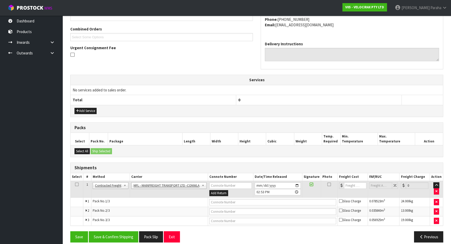
scroll to position [133, 0]
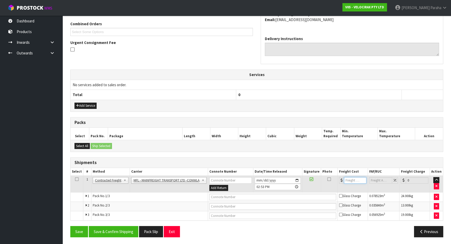
click at [351, 179] on input "number" at bounding box center [355, 180] width 22 height 7
type input "61.00"
click at [273, 195] on input "text" at bounding box center [272, 197] width 127 height 7
paste input "FWM58688129"
type input "FWM58688129"
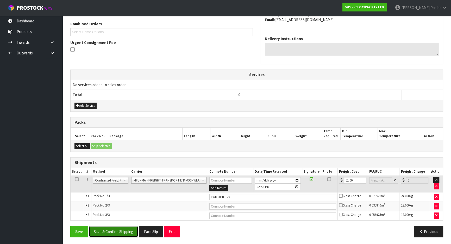
click at [112, 232] on button "Save & Confirm Shipping" at bounding box center [113, 231] width 49 height 11
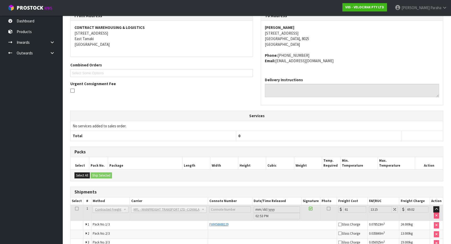
scroll to position [120, 0]
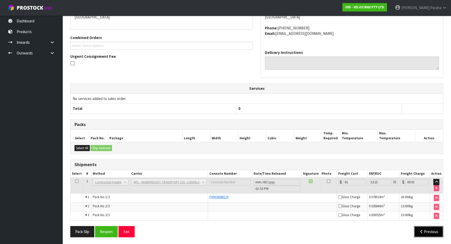
click at [419, 230] on icon "button" at bounding box center [421, 232] width 5 height 4
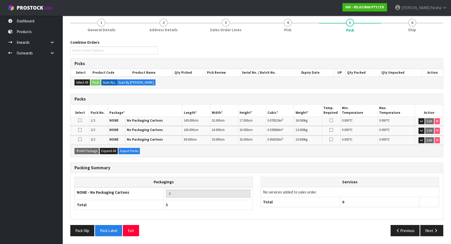
scroll to position [62, 0]
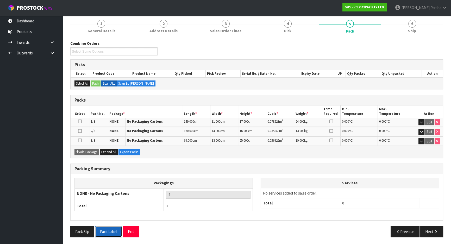
click at [109, 229] on button "Pack Label" at bounding box center [108, 231] width 27 height 11
